Goal: Information Seeking & Learning: Learn about a topic

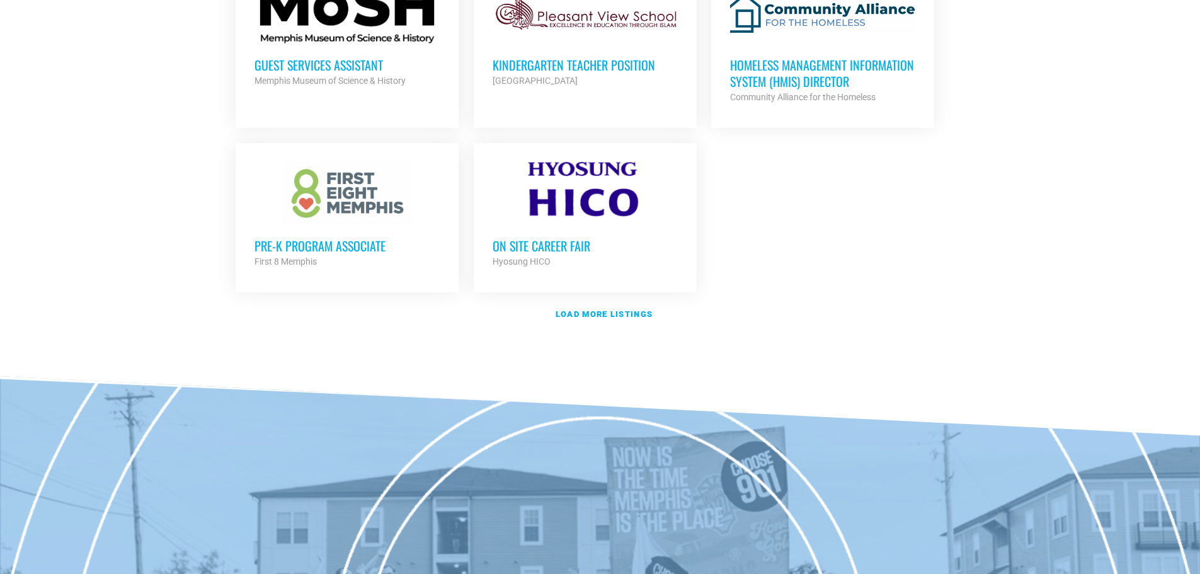
scroll to position [1511, 0]
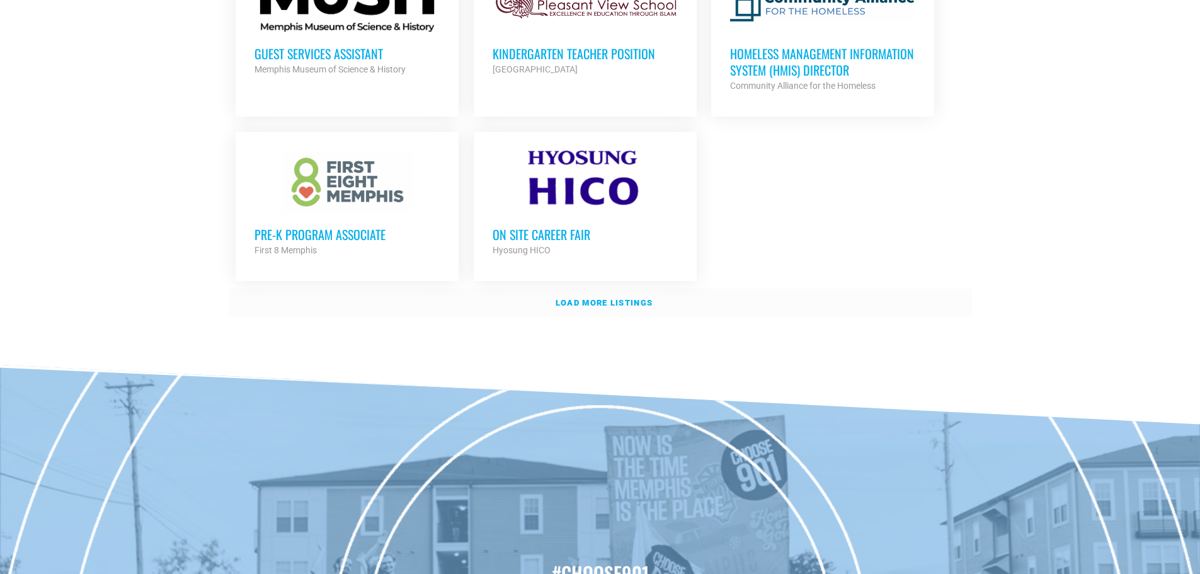
click at [605, 290] on link "Load more listings" at bounding box center [600, 302] width 743 height 29
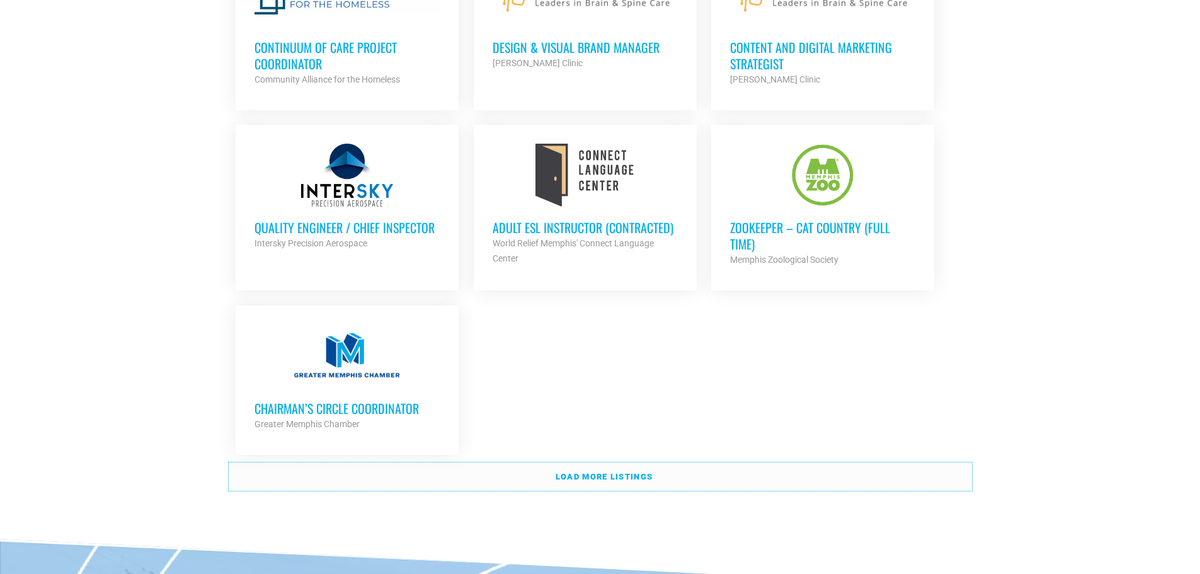
scroll to position [2708, 0]
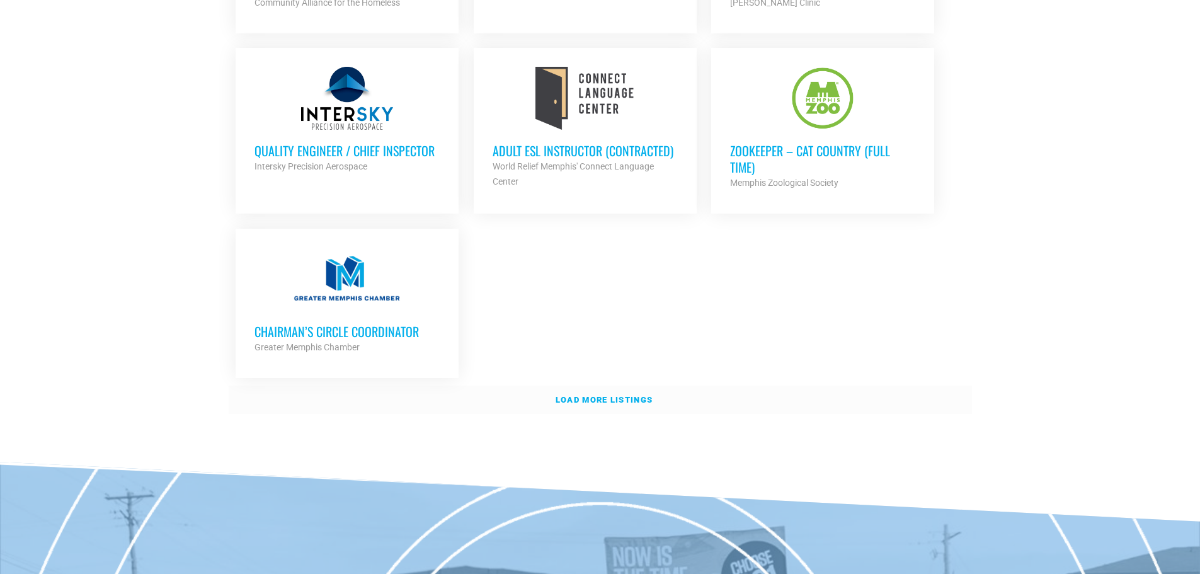
click at [623, 395] on strong "Load more listings" at bounding box center [603, 399] width 97 height 9
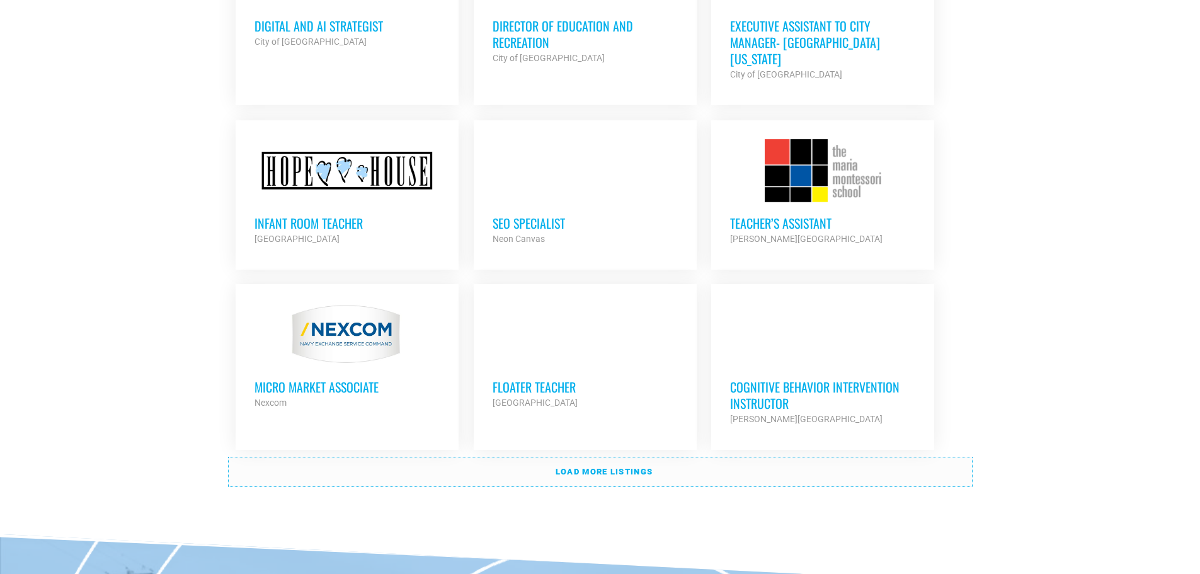
scroll to position [3778, 0]
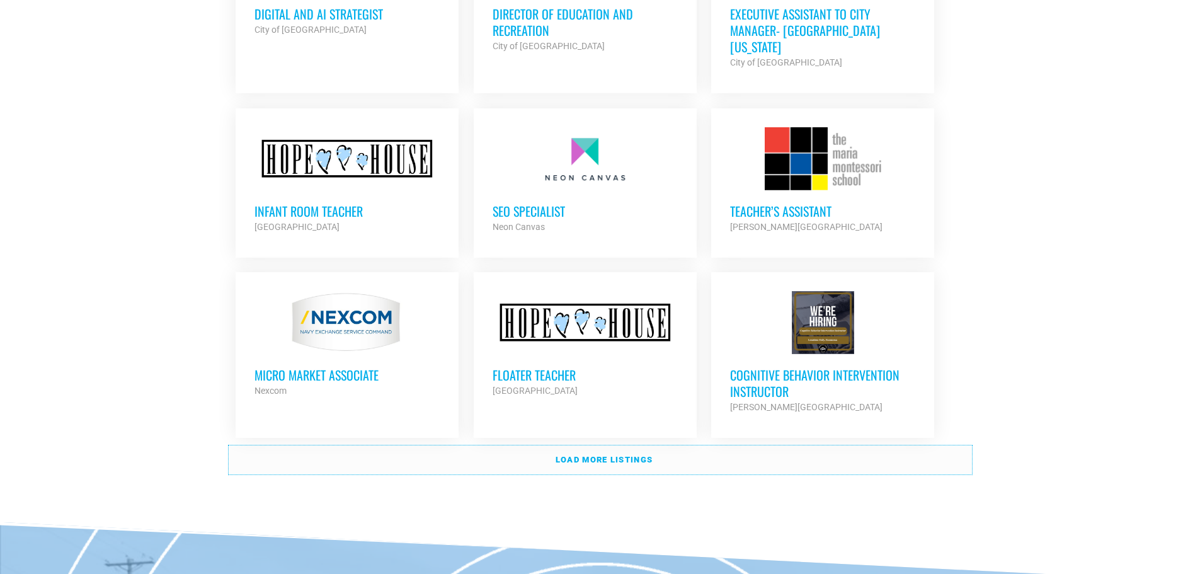
click at [769, 445] on link "Load more listings" at bounding box center [600, 459] width 743 height 29
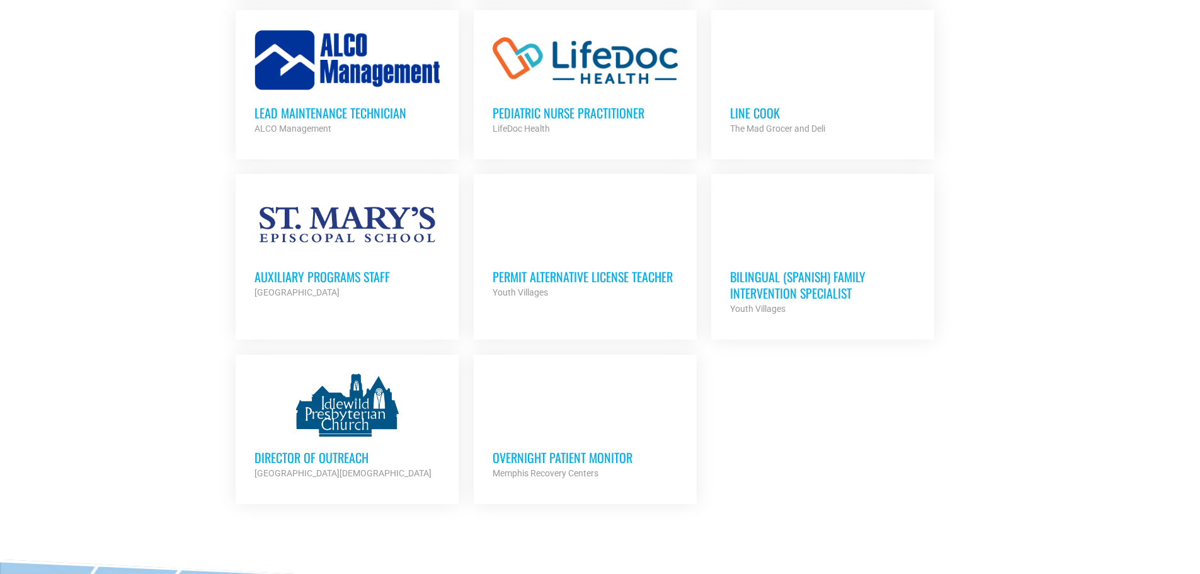
scroll to position [4786, 0]
